Goal: Find specific page/section: Find specific page/section

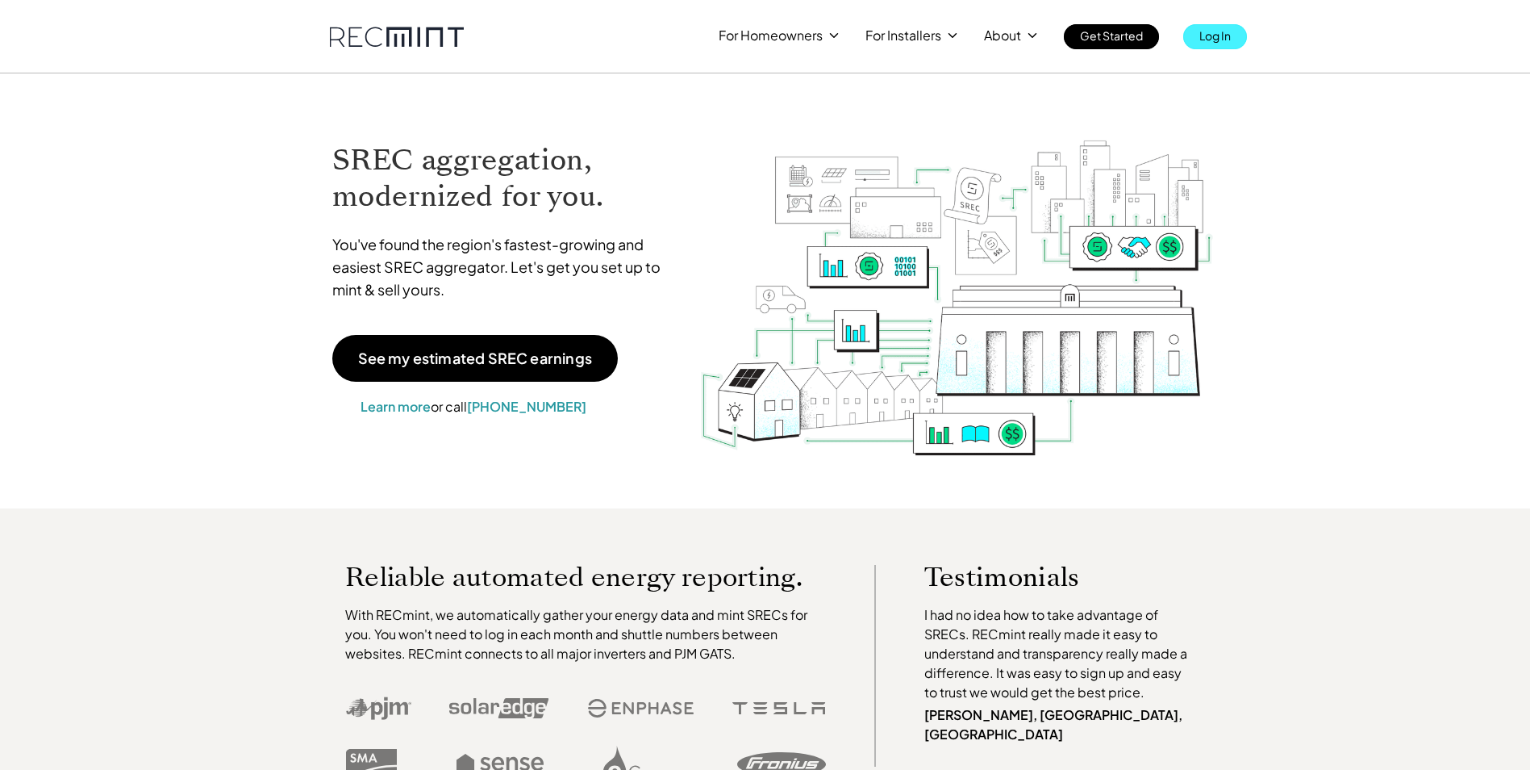
click at [1228, 36] on p "Log In" at bounding box center [1215, 35] width 31 height 23
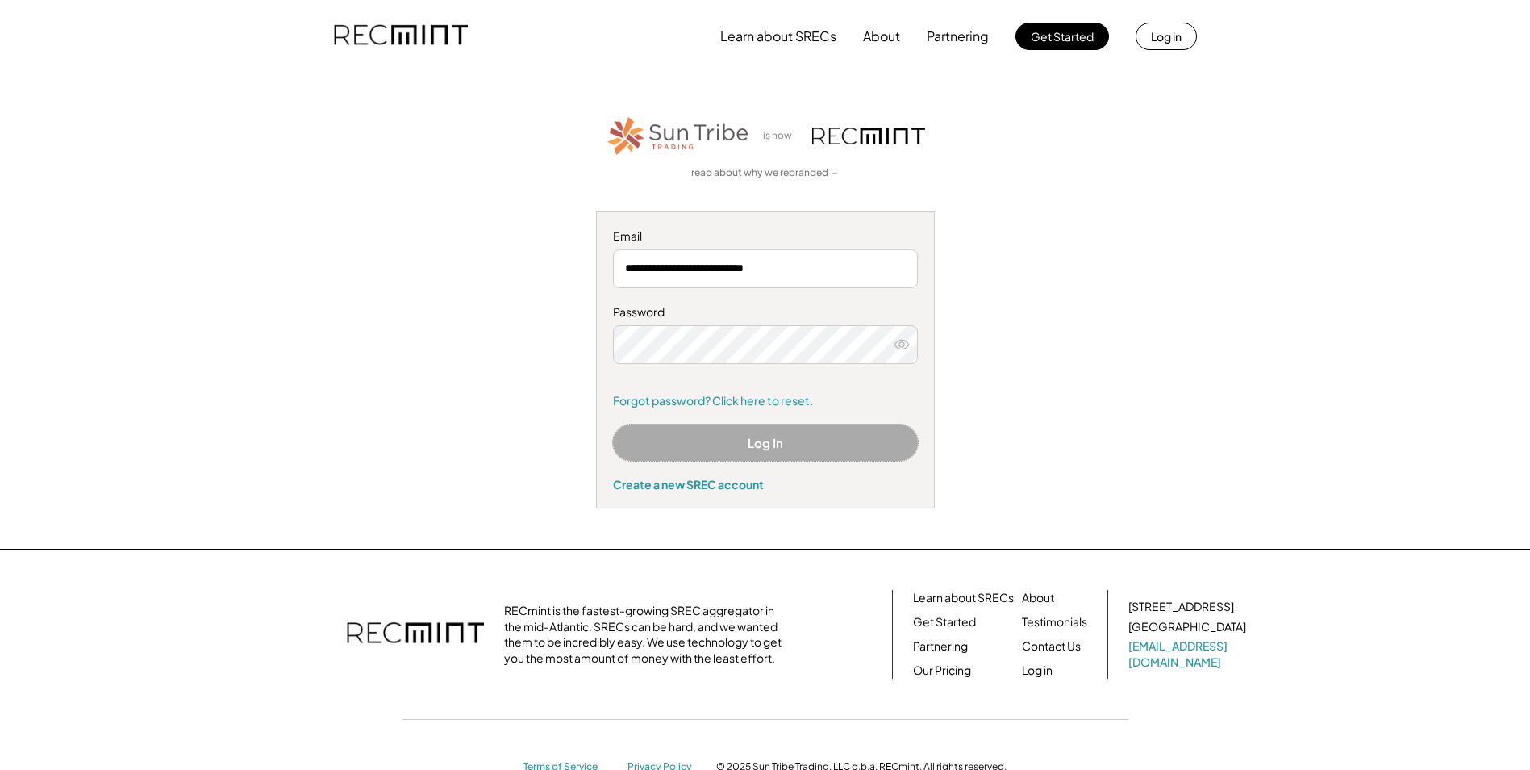
click at [766, 445] on button "Log In" at bounding box center [765, 442] width 305 height 36
click at [762, 446] on button "Log In" at bounding box center [765, 442] width 305 height 36
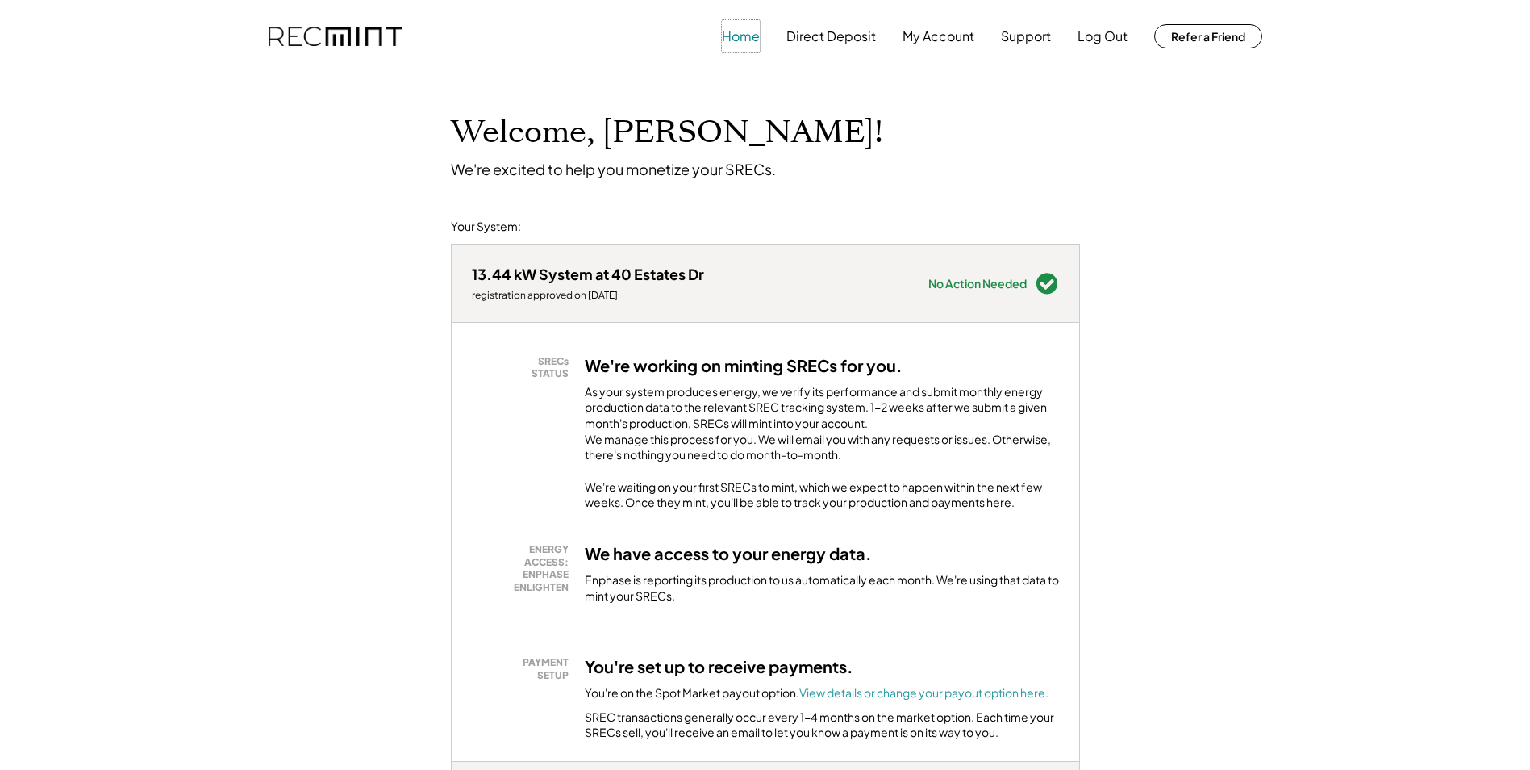
click at [739, 35] on button "Home" at bounding box center [741, 36] width 38 height 32
click at [927, 37] on button "My Account" at bounding box center [939, 36] width 72 height 32
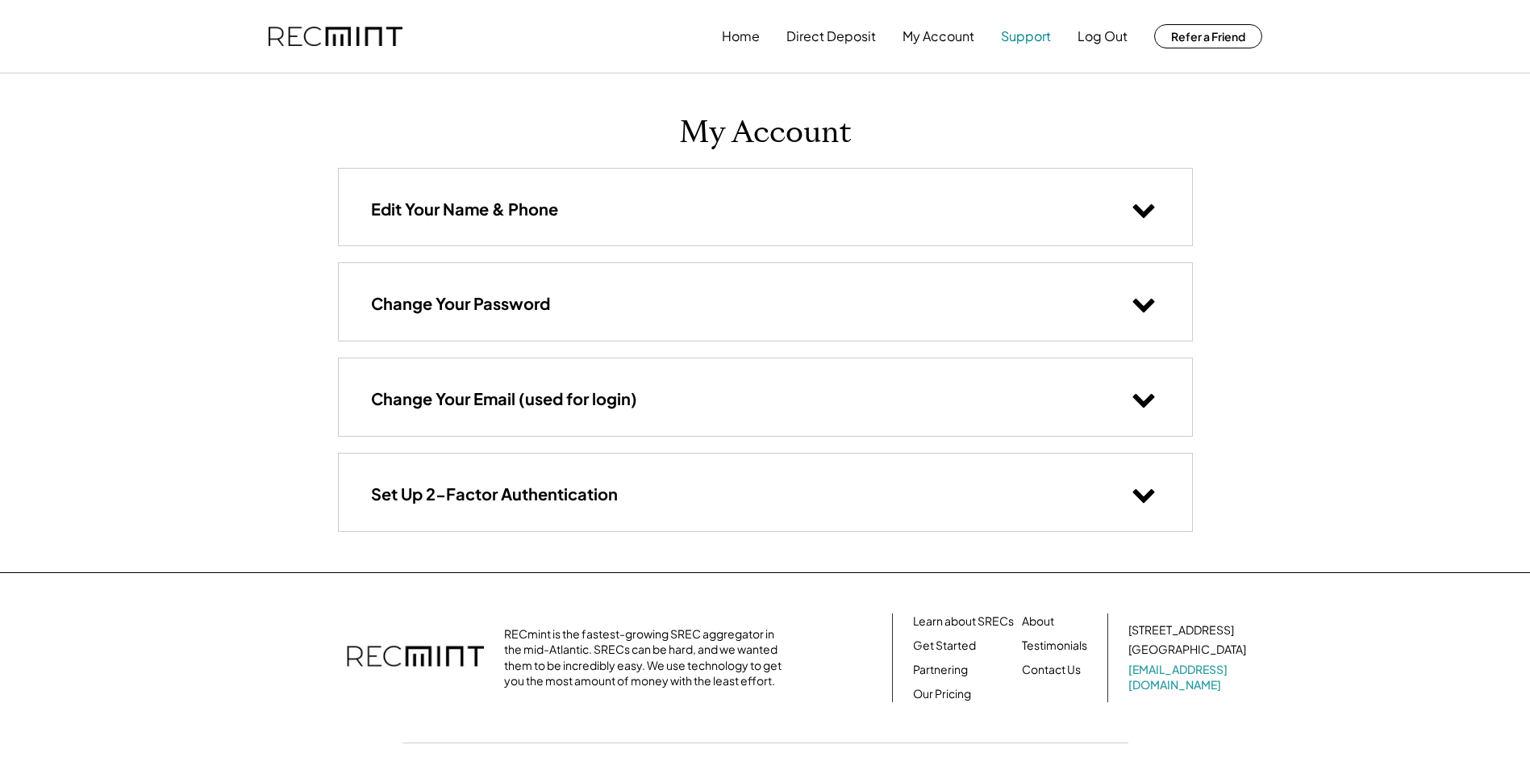
click at [1030, 37] on button "Support" at bounding box center [1026, 36] width 50 height 32
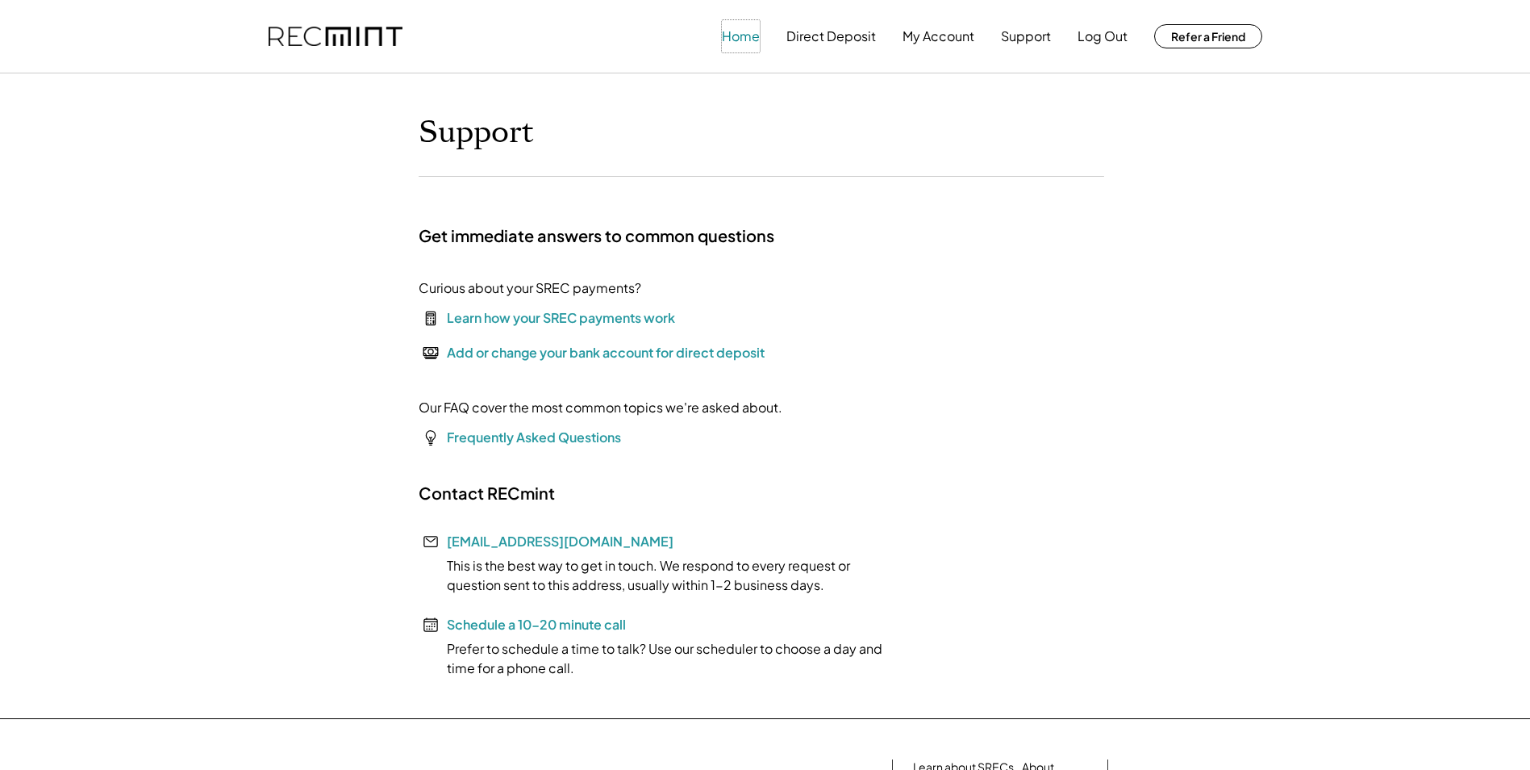
click at [734, 33] on button "Home" at bounding box center [741, 36] width 38 height 32
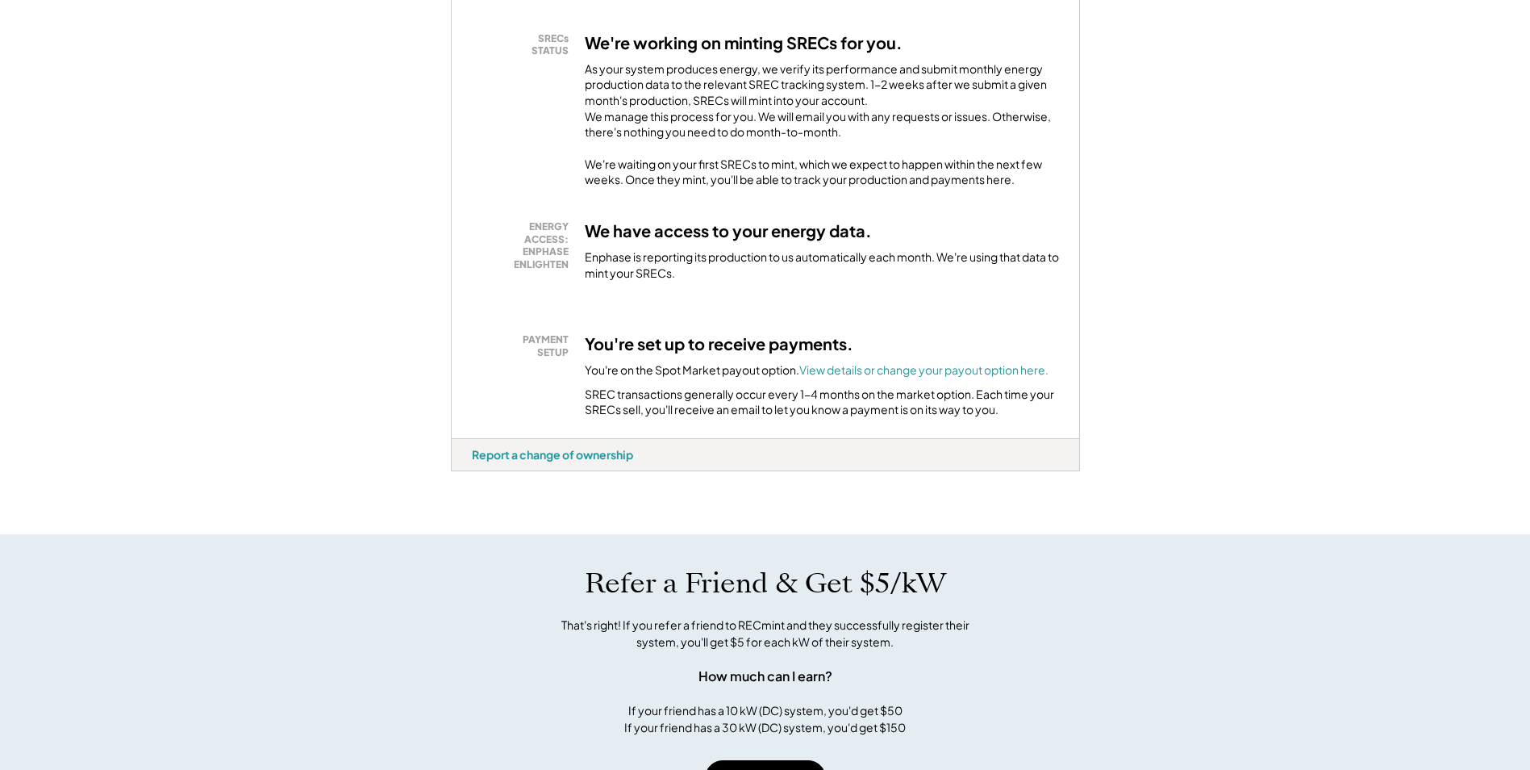
scroll to position [81, 0]
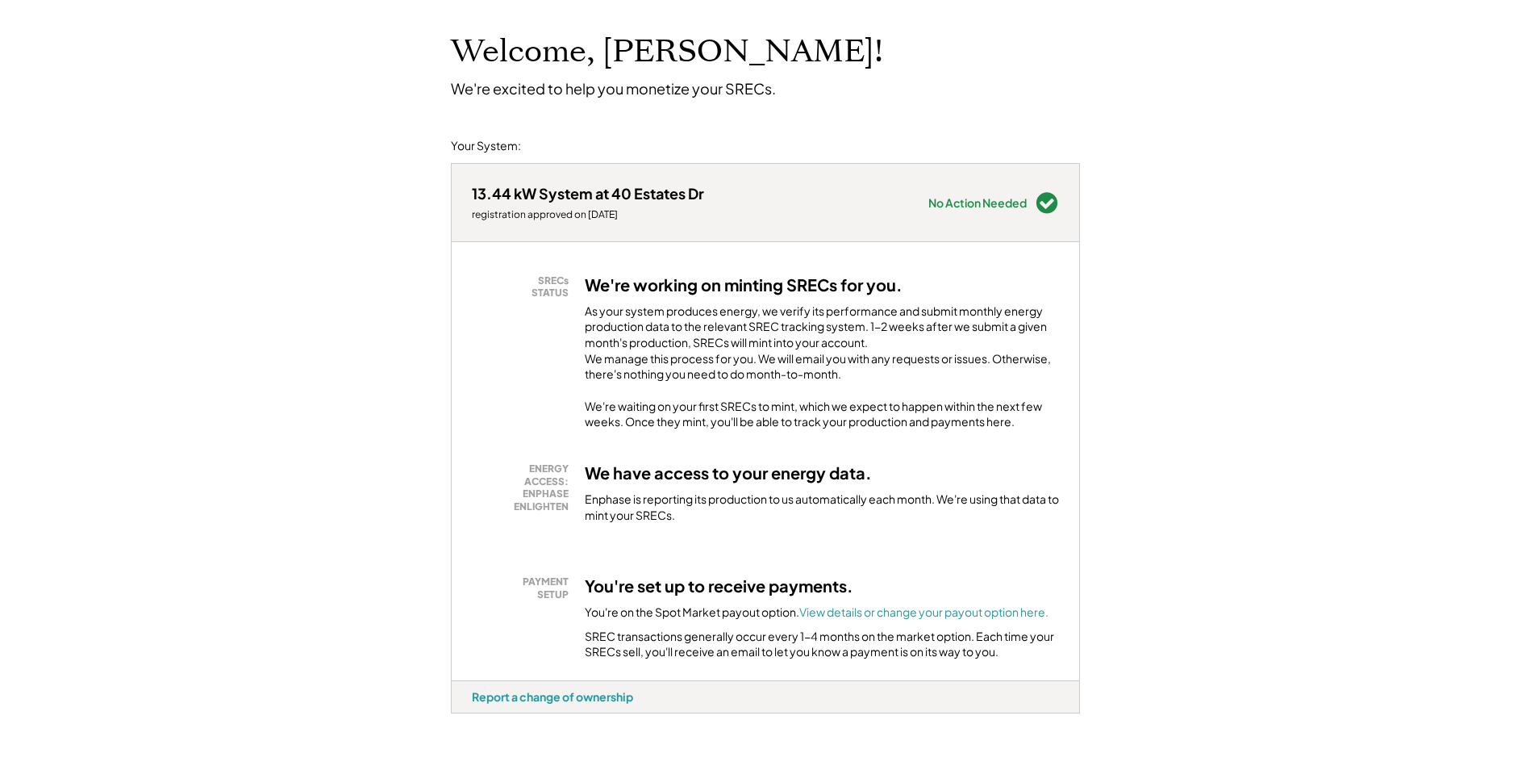
click at [996, 203] on div "No Action Needed" at bounding box center [978, 202] width 98 height 11
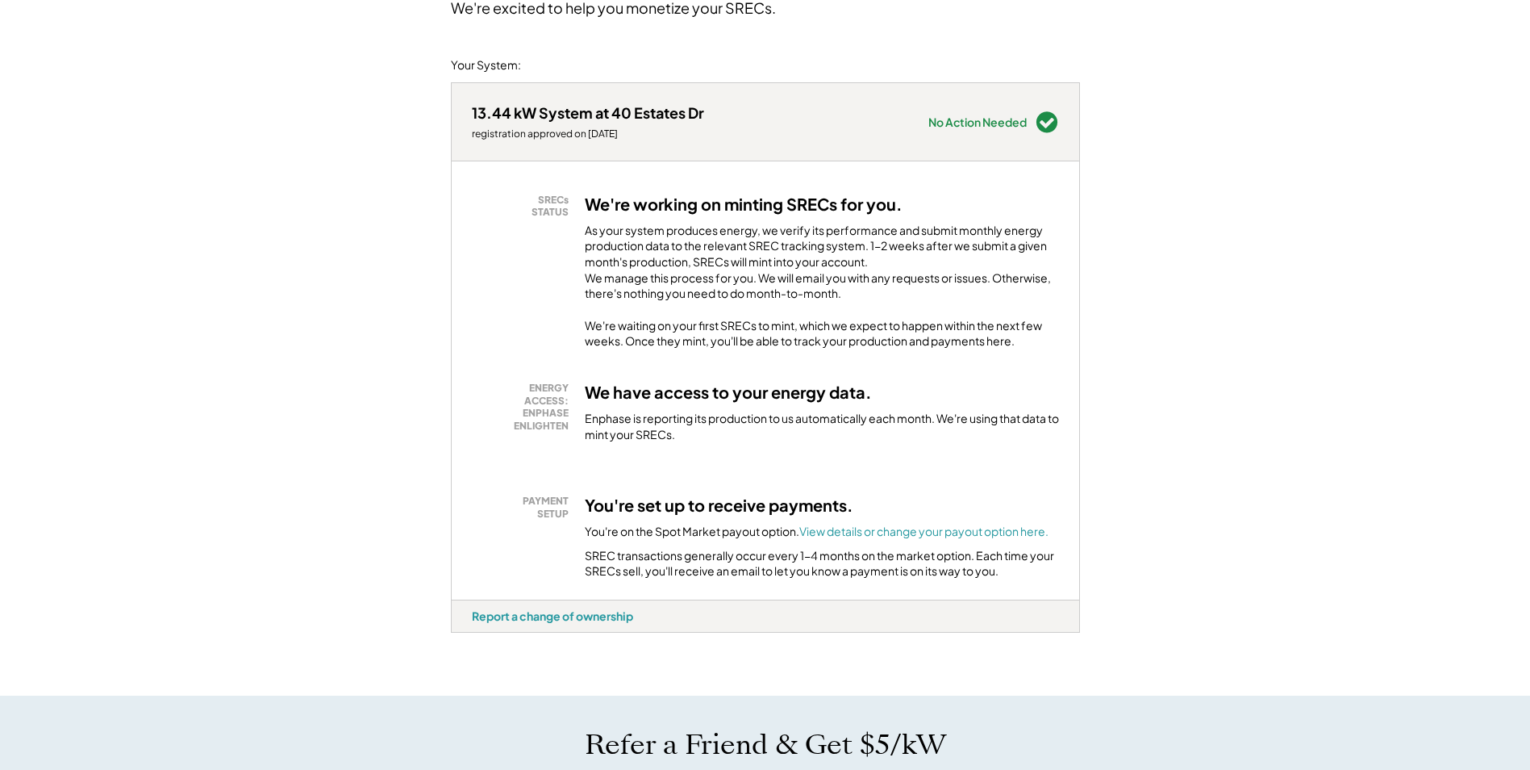
scroll to position [0, 0]
